Goal: Task Accomplishment & Management: Use online tool/utility

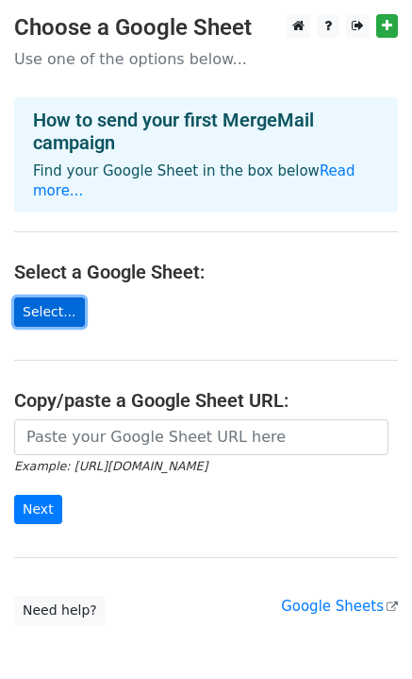
click at [55, 297] on link "Select..." at bounding box center [49, 311] width 71 height 29
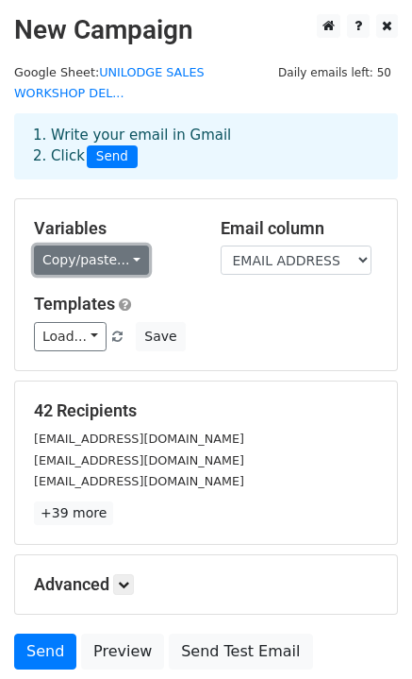
click at [125, 245] on link "Copy/paste..." at bounding box center [91, 259] width 115 height 29
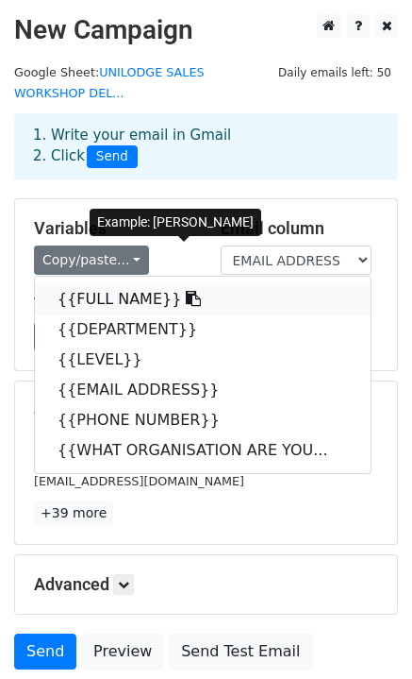
click at [118, 284] on link "{{FULL NAME}}" at bounding box center [203, 299] width 336 height 30
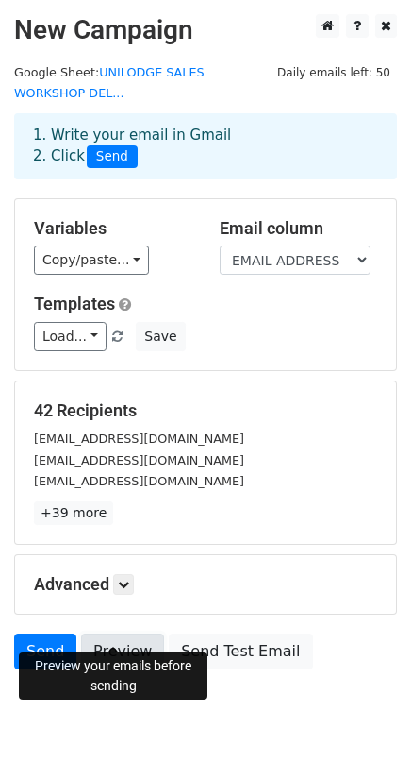
click at [108, 633] on link "Preview" at bounding box center [122, 651] width 83 height 36
click at [129, 578] on icon at bounding box center [123, 583] width 11 height 11
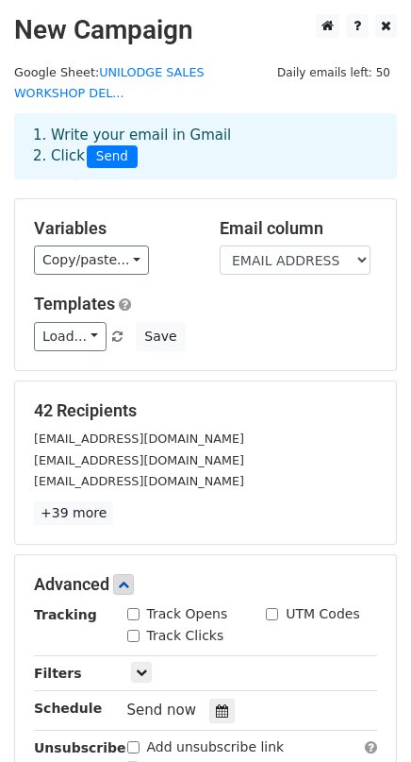
click at [132, 608] on input "Track Opens" at bounding box center [133, 614] width 12 height 12
checkbox input "true"
click at [138, 629] on input "Track Clicks" at bounding box center [133, 635] width 12 height 12
checkbox input "true"
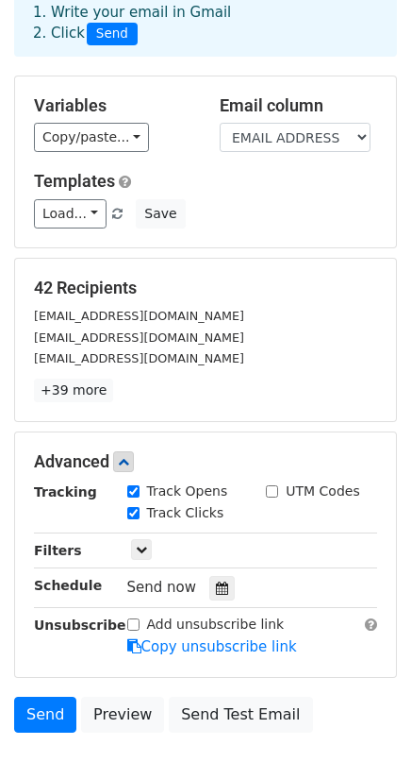
scroll to position [157, 0]
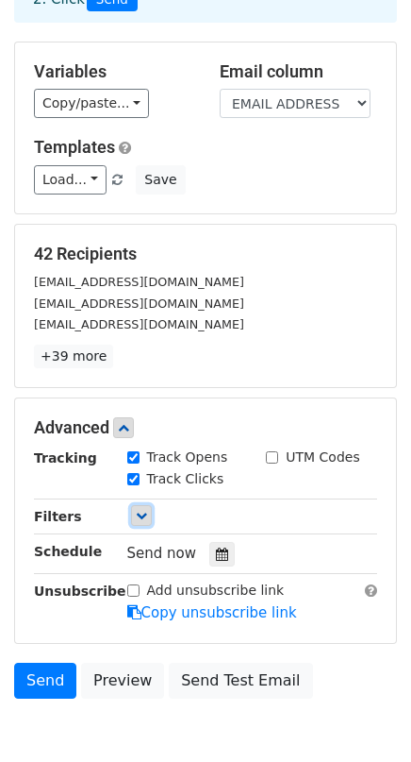
click at [142, 505] on link at bounding box center [141, 515] width 21 height 21
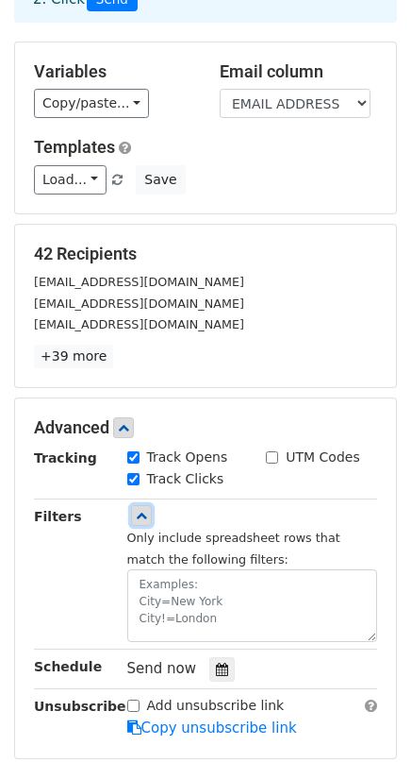
click at [142, 505] on link at bounding box center [141, 515] width 21 height 21
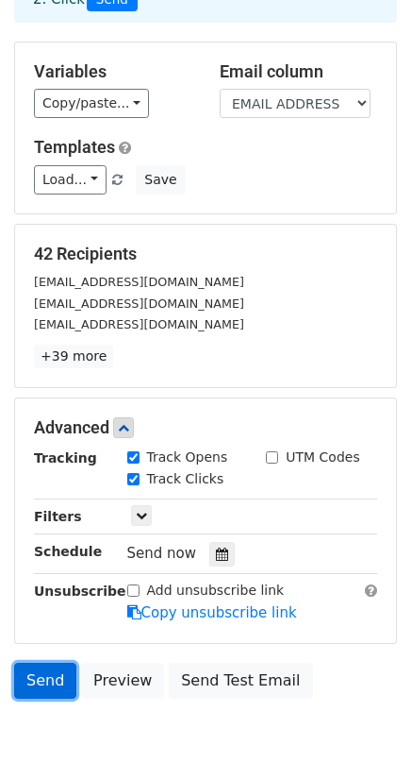
click at [52, 662] on link "Send" at bounding box center [45, 680] width 62 height 36
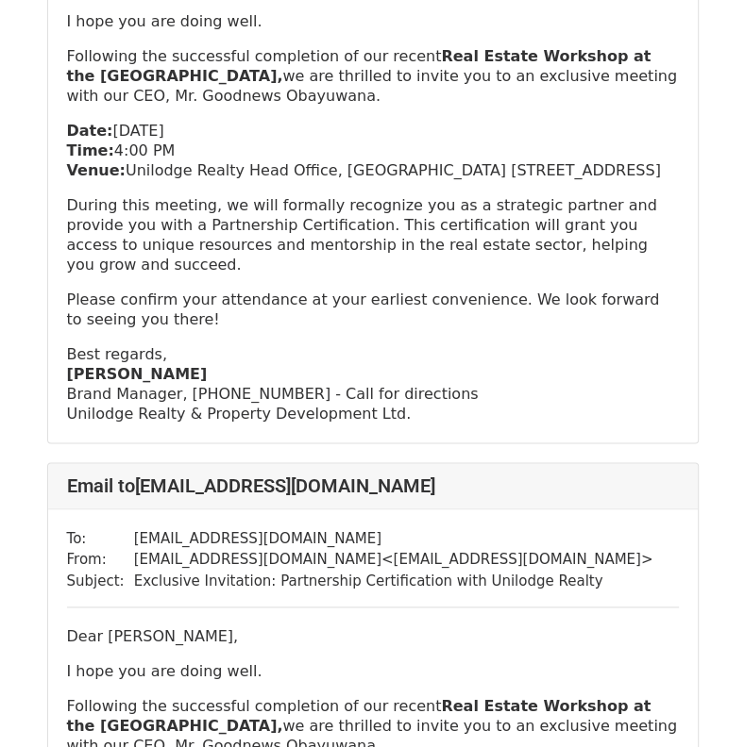
scroll to position [991, 0]
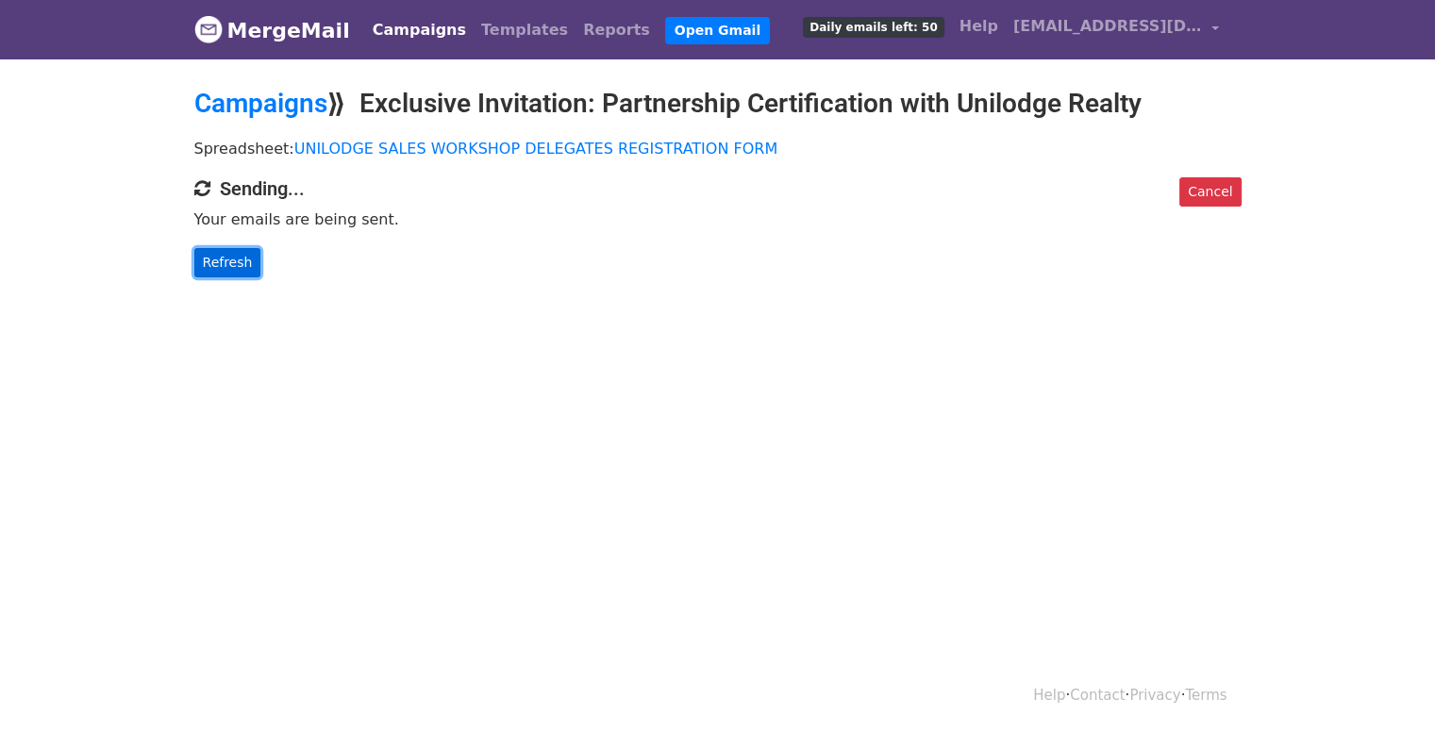
click at [232, 260] on link "Refresh" at bounding box center [227, 262] width 67 height 29
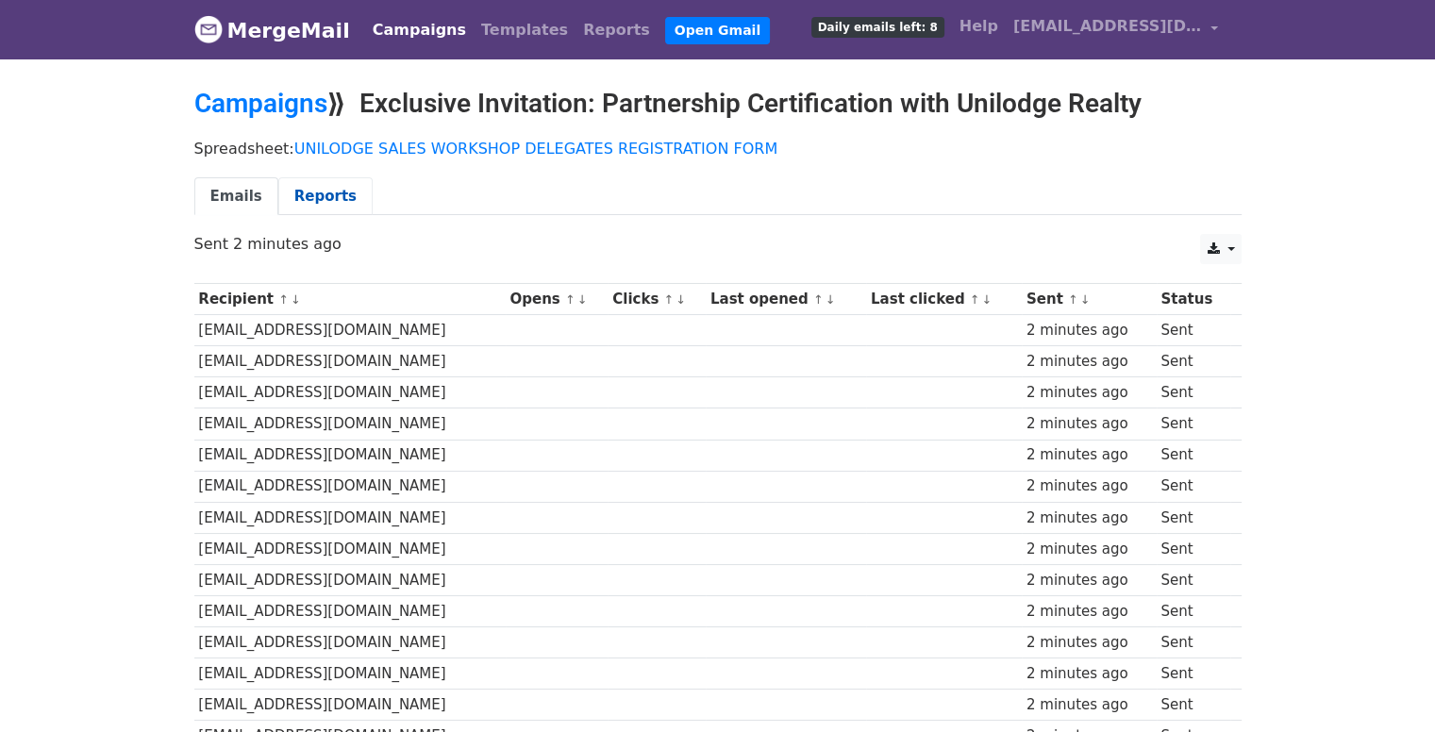
click at [321, 190] on link "Reports" at bounding box center [325, 196] width 94 height 39
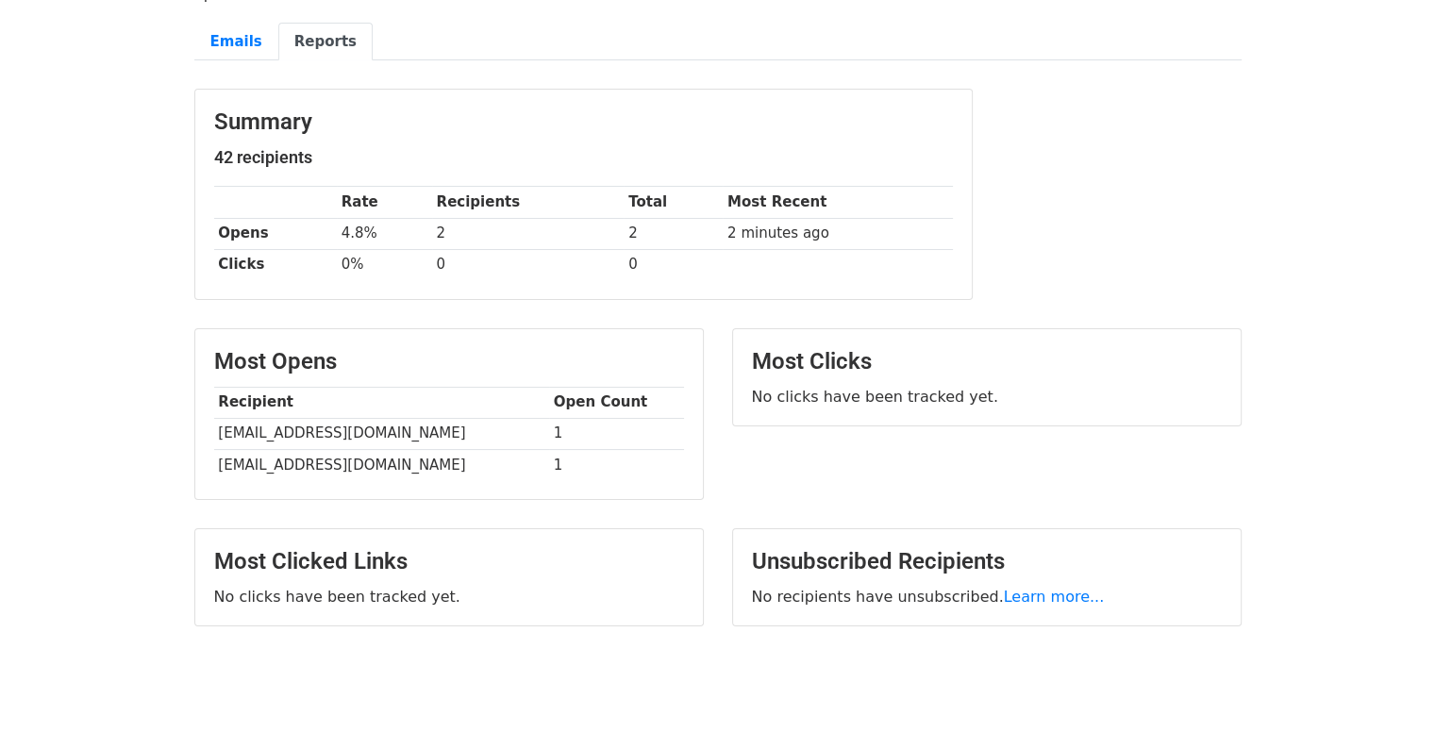
scroll to position [157, 0]
click at [525, 401] on th "Recipient" at bounding box center [381, 400] width 335 height 31
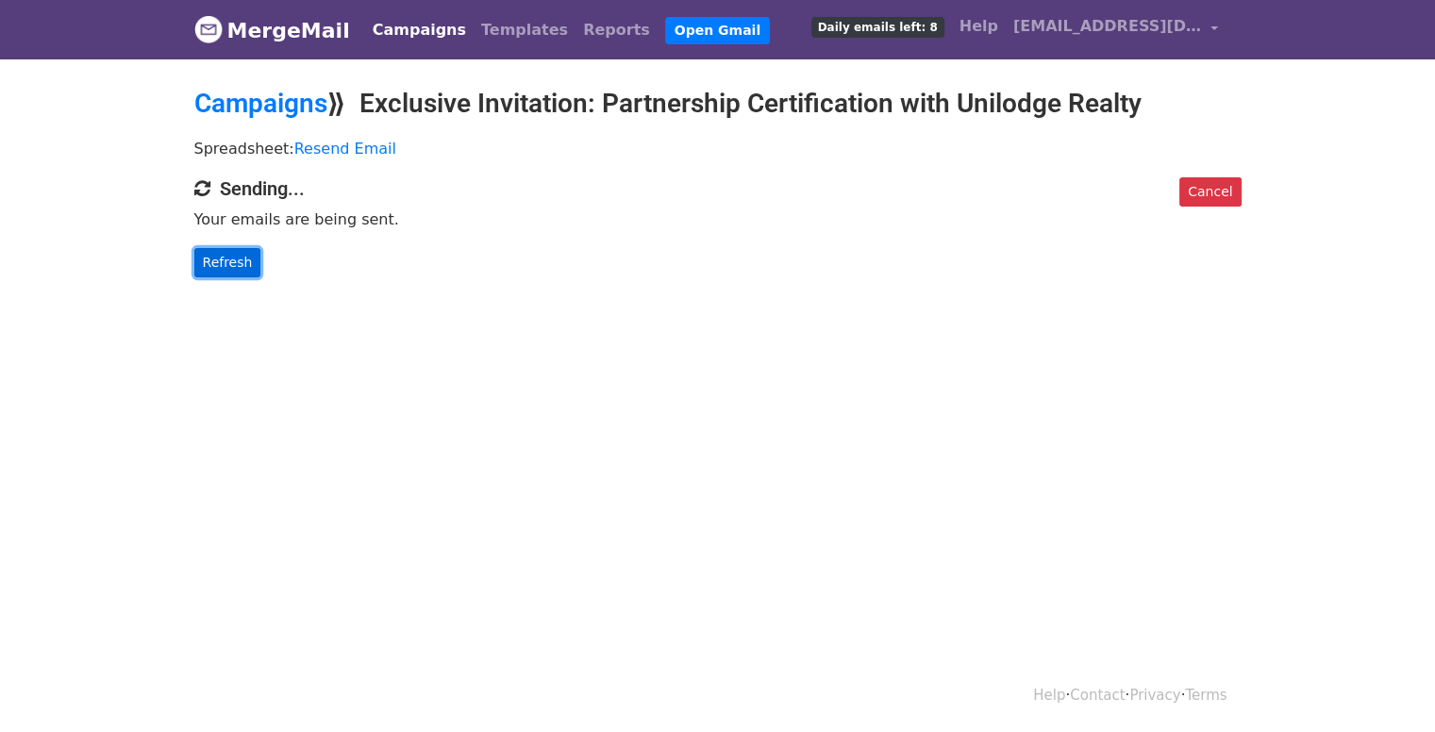
click at [234, 269] on link "Refresh" at bounding box center [227, 262] width 67 height 29
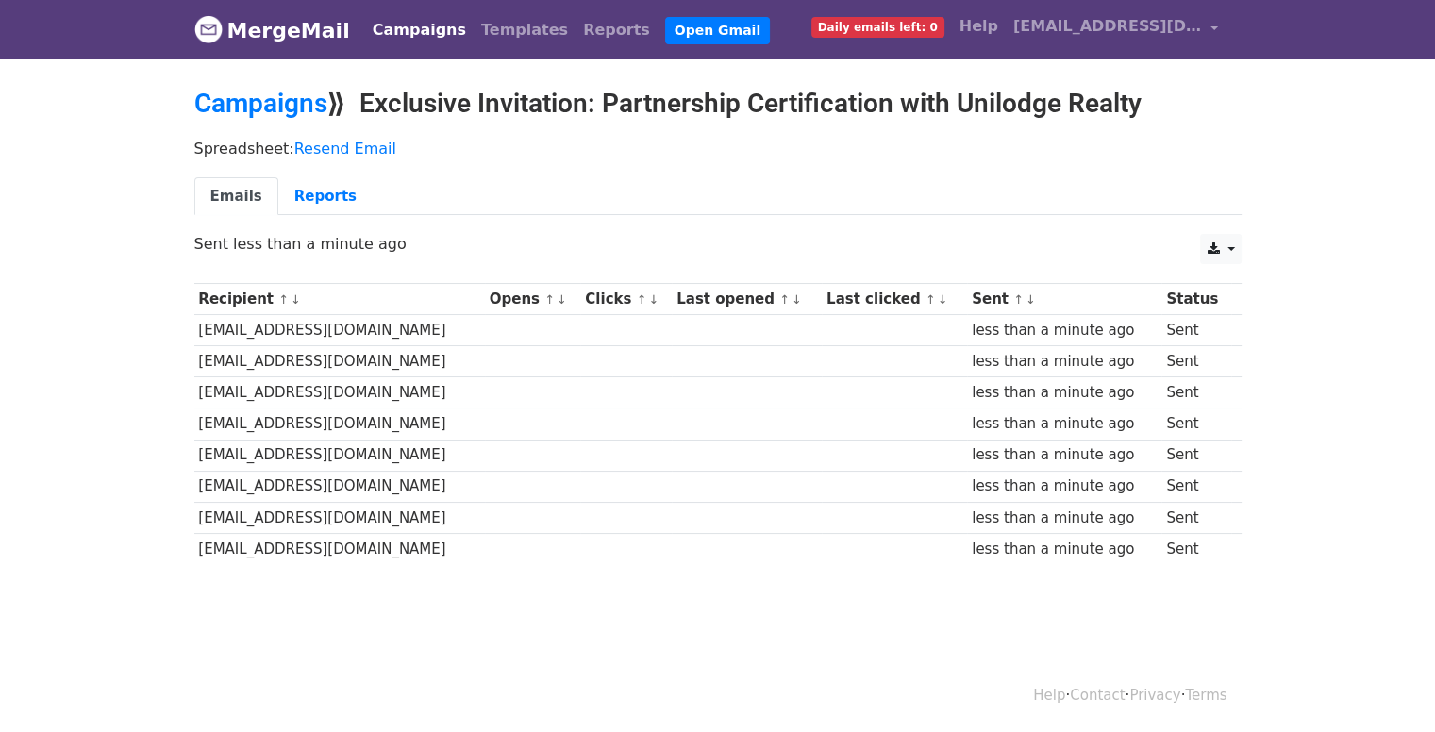
scroll to position [2, 0]
